Goal: Task Accomplishment & Management: Complete application form

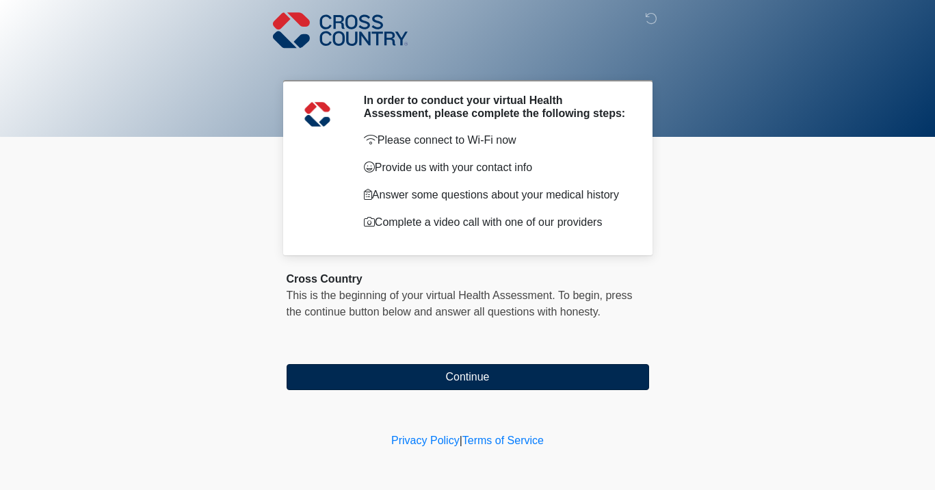
click at [587, 390] on button "Continue" at bounding box center [468, 377] width 362 height 26
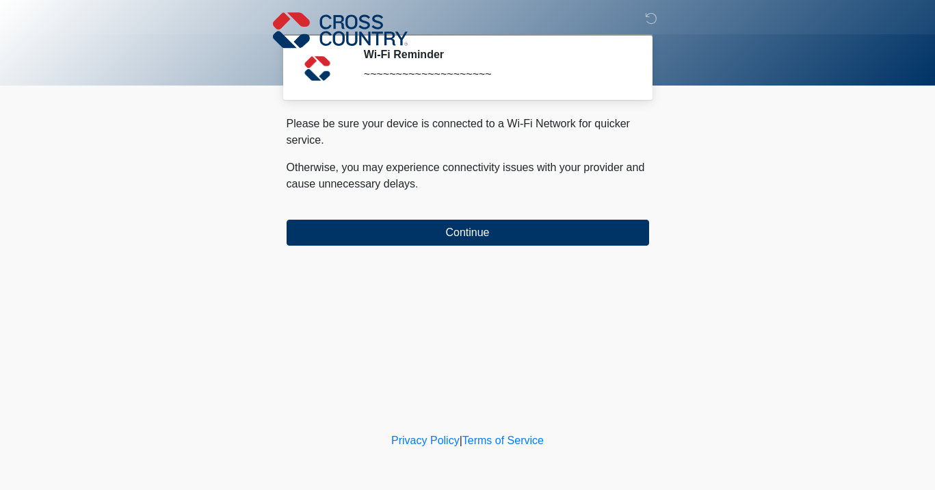
click at [570, 252] on div "‎ ‎ ‎ Wi-Fi Reminder ~~~~~~~~~~~~~~~~~~~~ Please connect to Wi-Fi now Provide u…" at bounding box center [468, 215] width 410 height 402
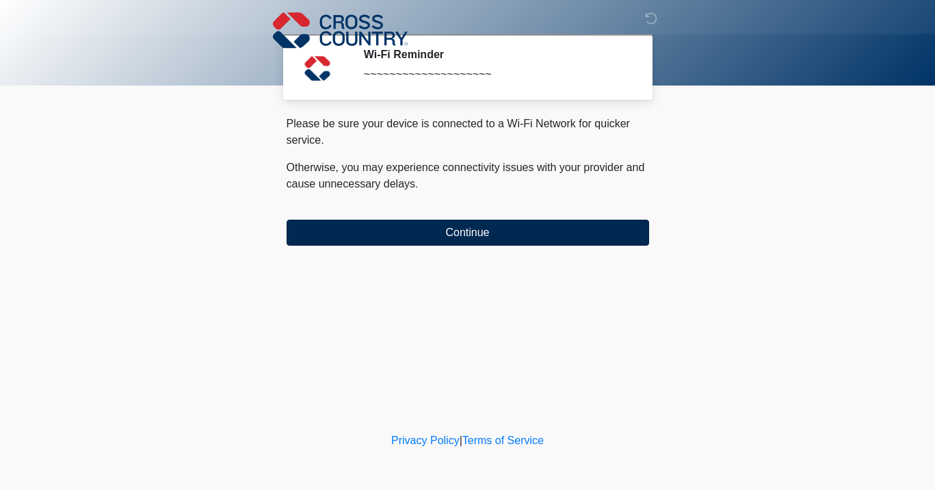
click at [560, 239] on button "Continue" at bounding box center [468, 233] width 362 height 26
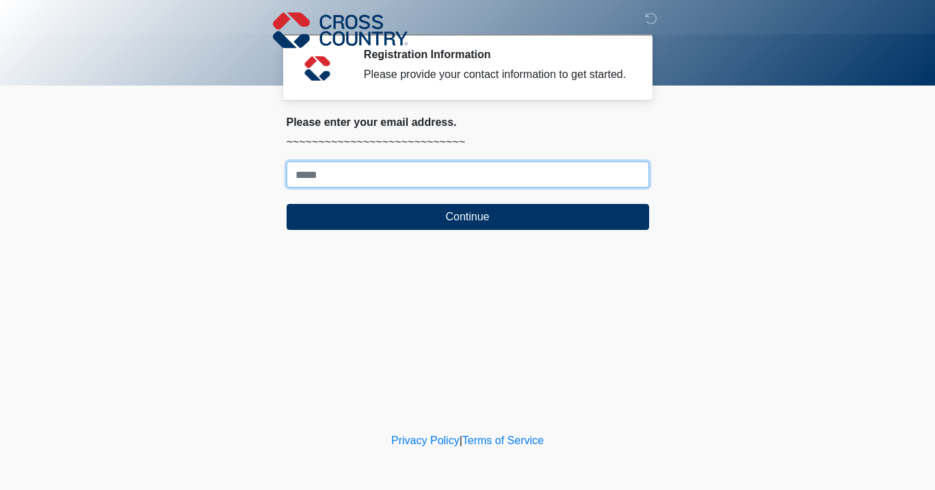
click at [533, 187] on input "Where should we email your response?" at bounding box center [468, 174] width 362 height 26
type input "**********"
click at [467, 230] on button "Continue" at bounding box center [468, 217] width 362 height 26
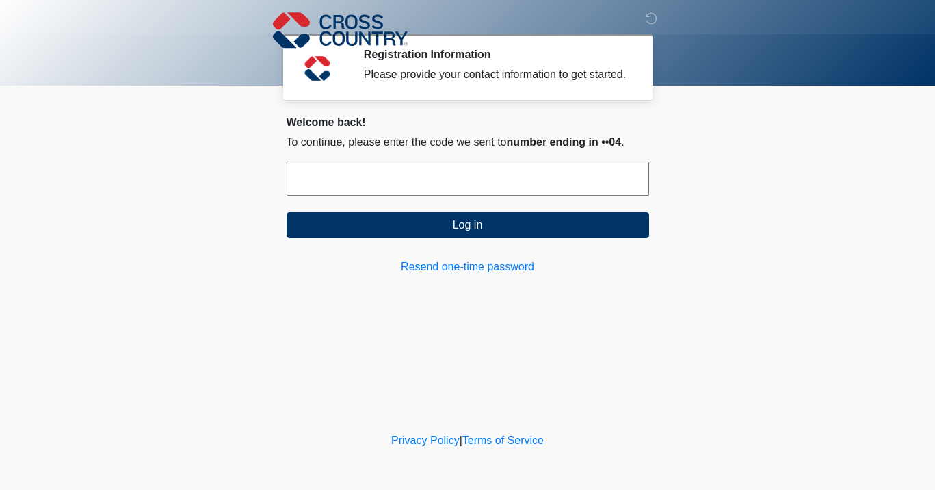
click at [574, 196] on input "text" at bounding box center [468, 178] width 362 height 34
type input "******"
click at [467, 238] on button "Log in" at bounding box center [468, 225] width 362 height 26
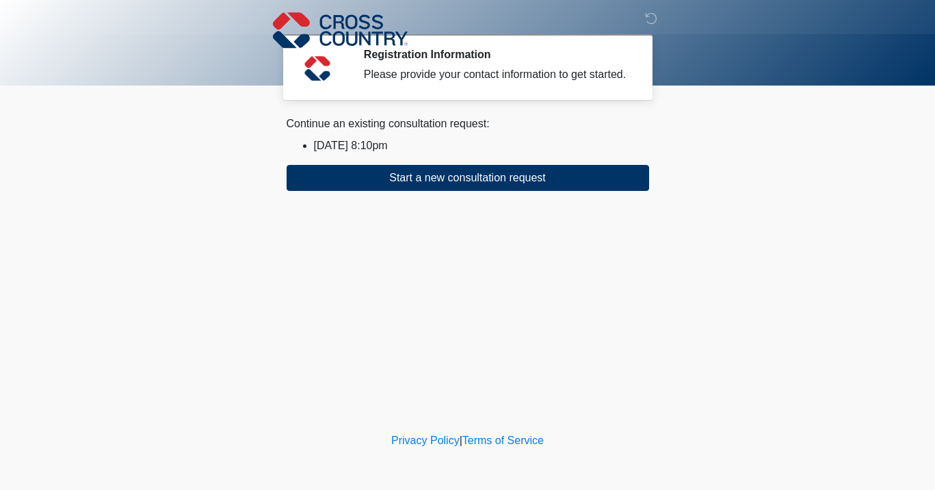
click at [401, 154] on li "2025/08/12 8:10pm" at bounding box center [481, 145] width 335 height 16
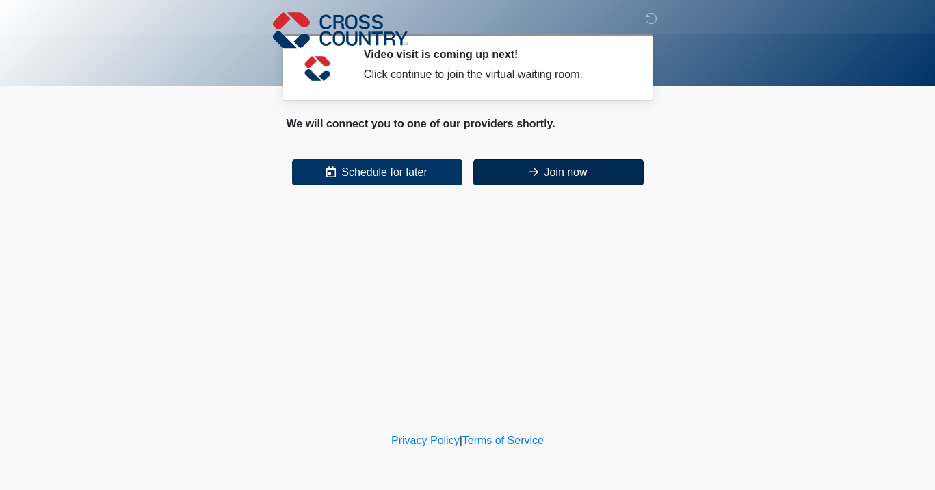
click at [542, 178] on button "Join now" at bounding box center [558, 172] width 170 height 26
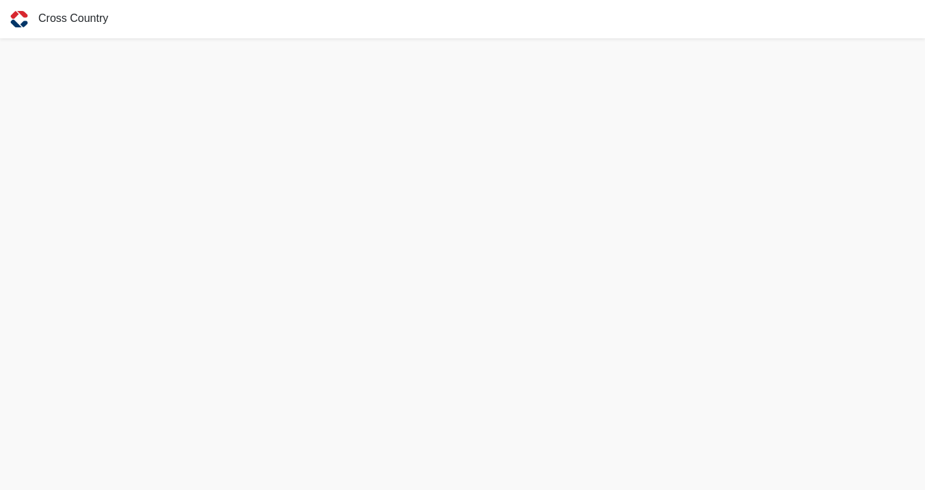
scroll to position [4, 0]
